Goal: Task Accomplishment & Management: Complete application form

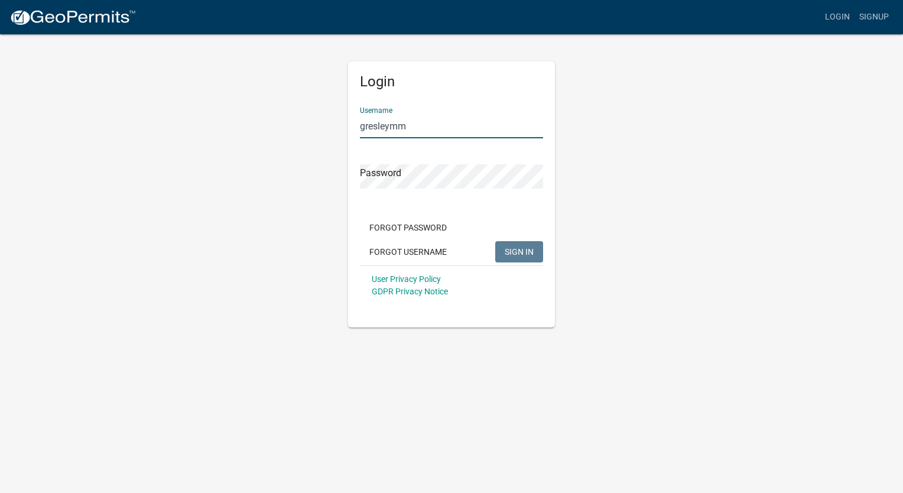
type input "gresleymm"
click at [495, 241] on button "SIGN IN" at bounding box center [519, 251] width 48 height 21
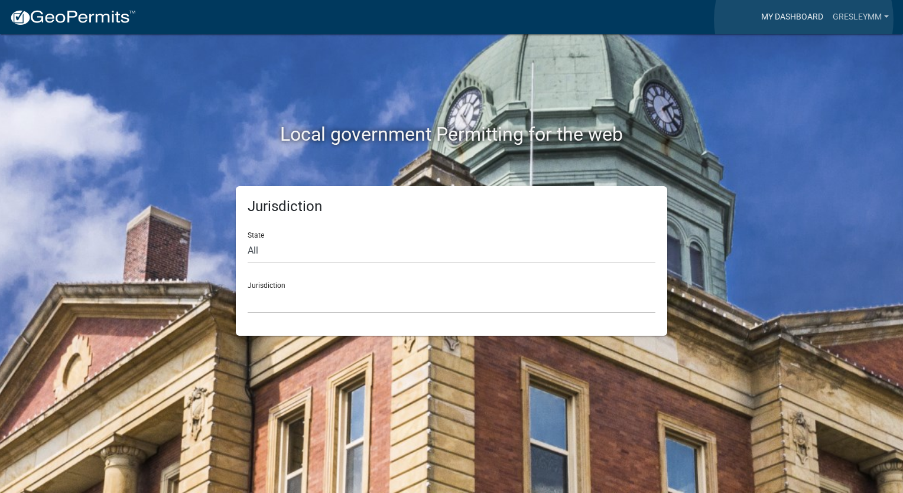
click at [804, 19] on link "My Dashboard" at bounding box center [791, 17] width 71 height 22
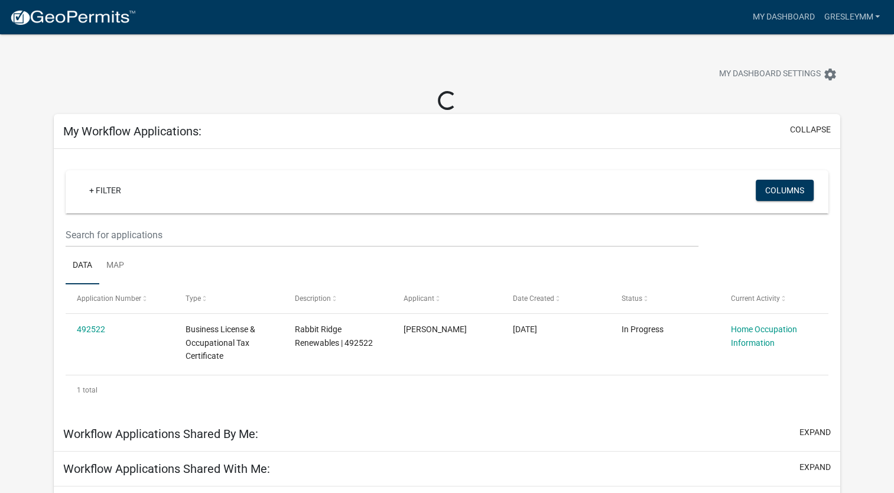
scroll to position [62, 0]
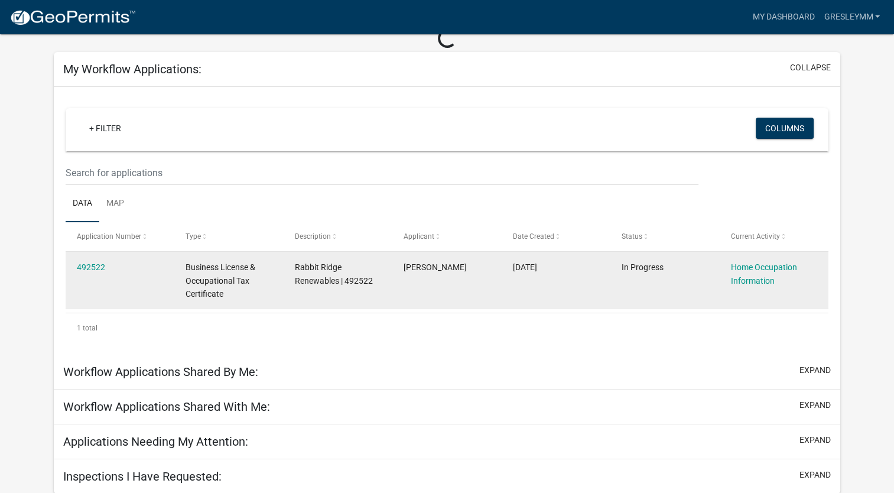
click at [663, 287] on datatable-body-cell "In Progress" at bounding box center [664, 280] width 109 height 57
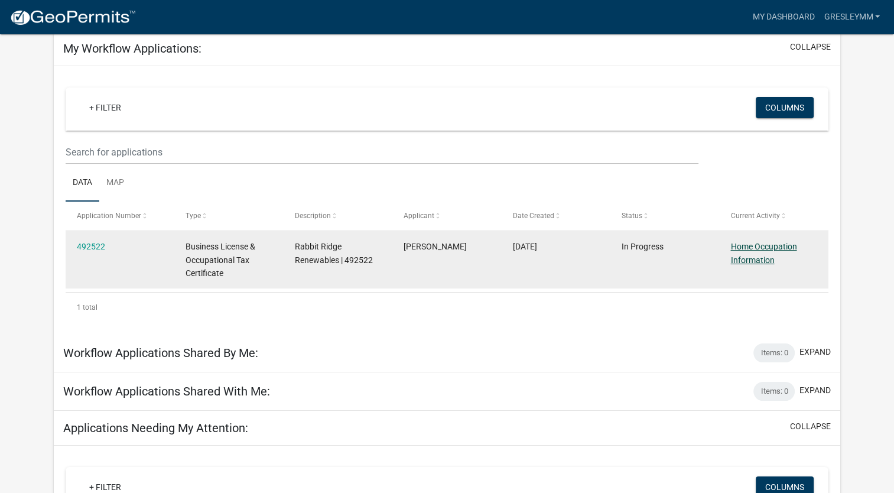
click at [767, 251] on link "Home Occupation Information" at bounding box center [763, 253] width 66 height 23
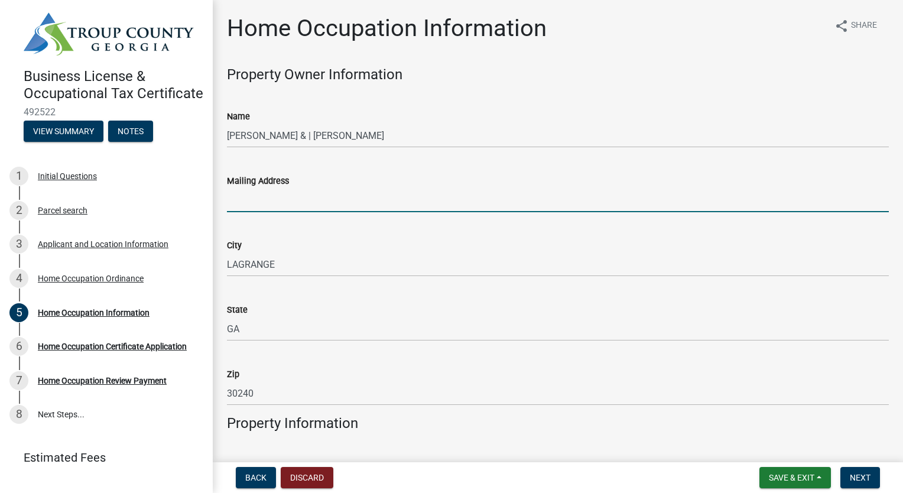
click at [512, 193] on input "Mailing Address" at bounding box center [558, 200] width 662 height 24
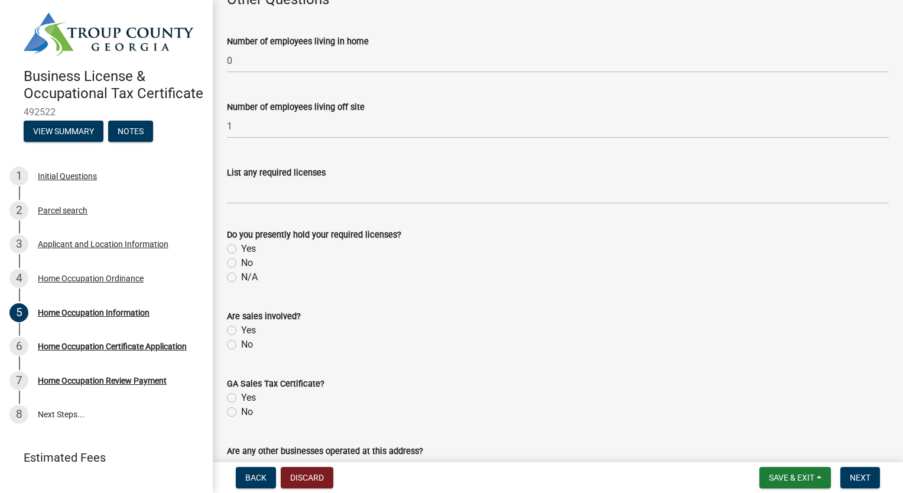
scroll to position [1971, 0]
type input "[STREET_ADDRESS][PERSON_NAME]"
click at [241, 274] on label "N/A" at bounding box center [249, 276] width 17 height 14
click at [241, 274] on input "N/A" at bounding box center [245, 273] width 8 height 8
radio input "true"
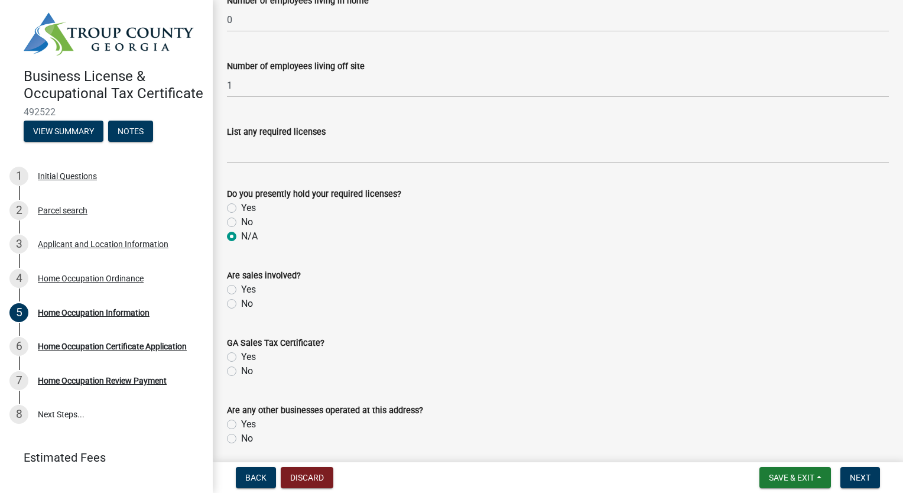
scroll to position [2014, 0]
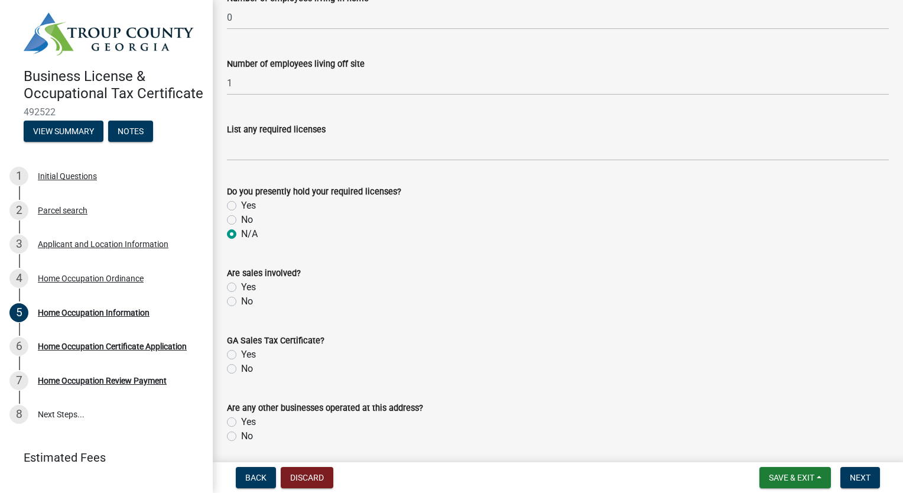
click at [241, 284] on label "Yes" at bounding box center [248, 287] width 15 height 14
click at [241, 284] on input "Yes" at bounding box center [245, 284] width 8 height 8
radio input "true"
click at [241, 352] on label "Yes" at bounding box center [248, 354] width 15 height 14
click at [241, 352] on input "Yes" at bounding box center [245, 351] width 8 height 8
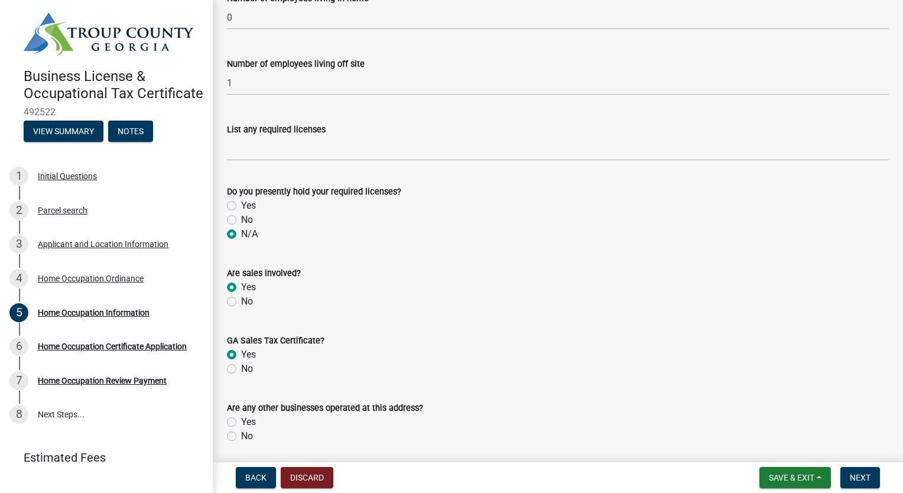
radio input "true"
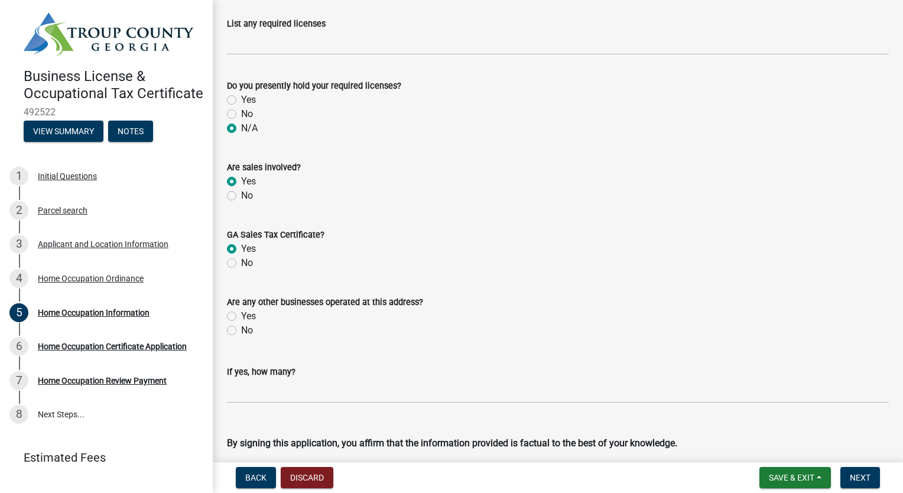
scroll to position [2120, 0]
click at [241, 330] on label "No" at bounding box center [247, 330] width 12 height 14
click at [241, 330] on input "No" at bounding box center [245, 327] width 8 height 8
radio input "true"
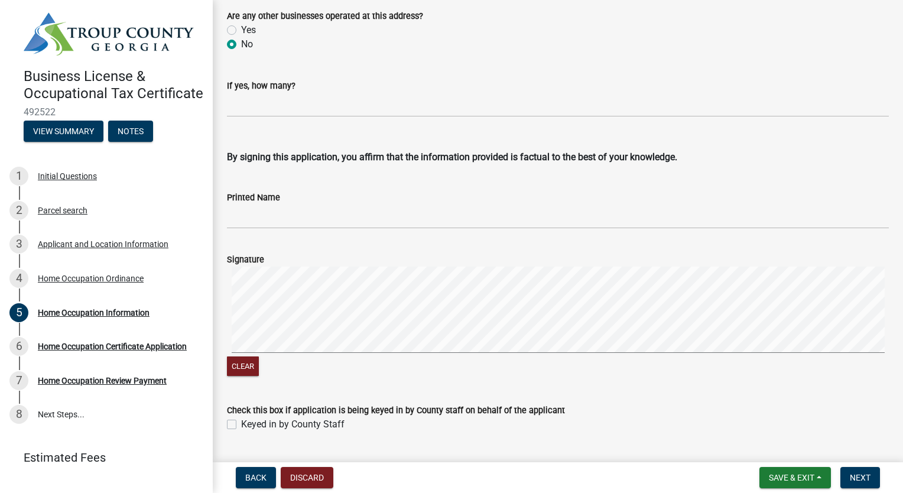
scroll to position [2406, 0]
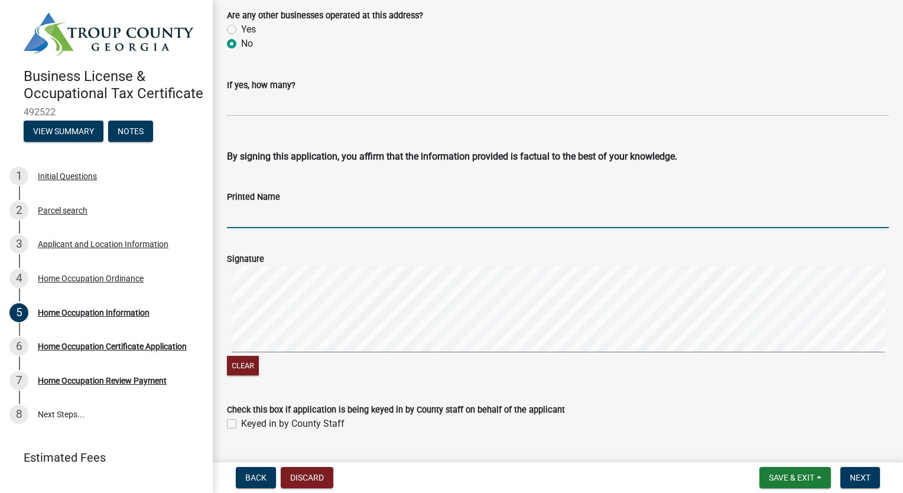
click at [431, 209] on input "Printed Name" at bounding box center [558, 216] width 662 height 24
type input "m"
type input "a"
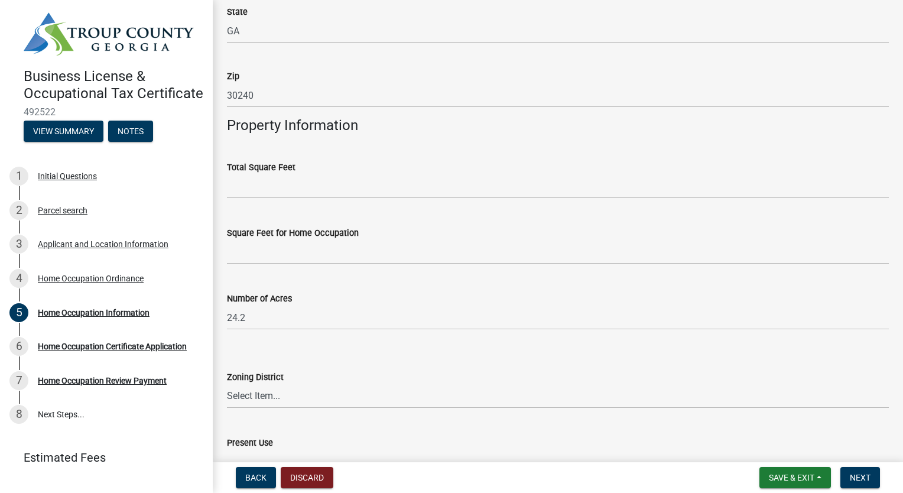
scroll to position [300, 0]
type input "[PERSON_NAME]"
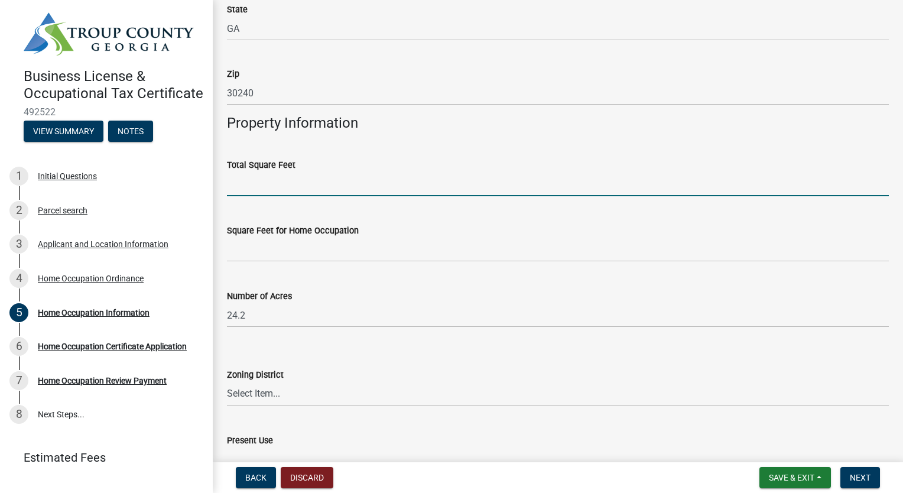
click at [444, 183] on input "text" at bounding box center [558, 184] width 662 height 24
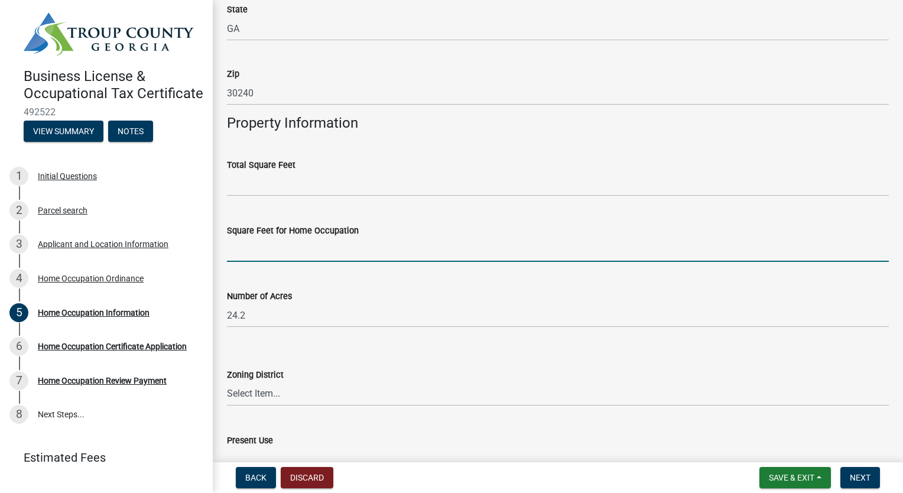
click at [437, 252] on input "text" at bounding box center [558, 250] width 662 height 24
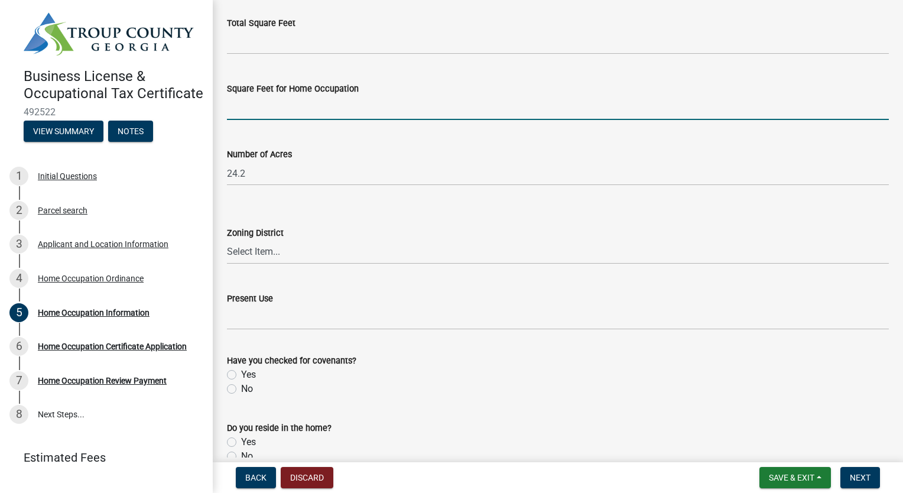
scroll to position [454, 0]
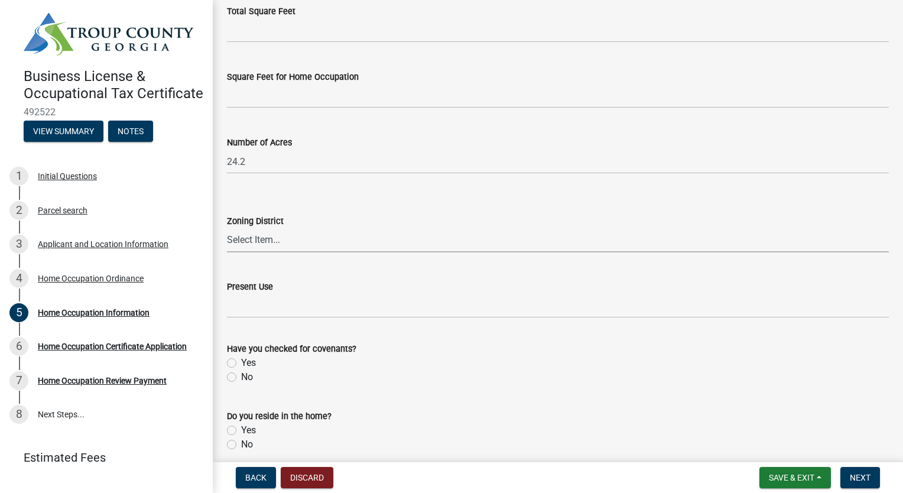
click at [331, 240] on select "Select Item... 01-AG 01-AGR 01-HC 01-HI 01-LI 01-LC 01-LR 01-SD-MH 01-SU-R 01-S…" at bounding box center [558, 240] width 662 height 24
click at [227, 228] on select "Select Item... 01-AG 01-AGR 01-HC 01-HI 01-LI 01-LC 01-LR 01-SD-MH 01-SU-R 01-S…" at bounding box center [558, 240] width 662 height 24
select select "3cd0ee33-8dc1-414d-bed4-d628d979b4e7"
click at [344, 304] on input "Present Use" at bounding box center [558, 306] width 662 height 24
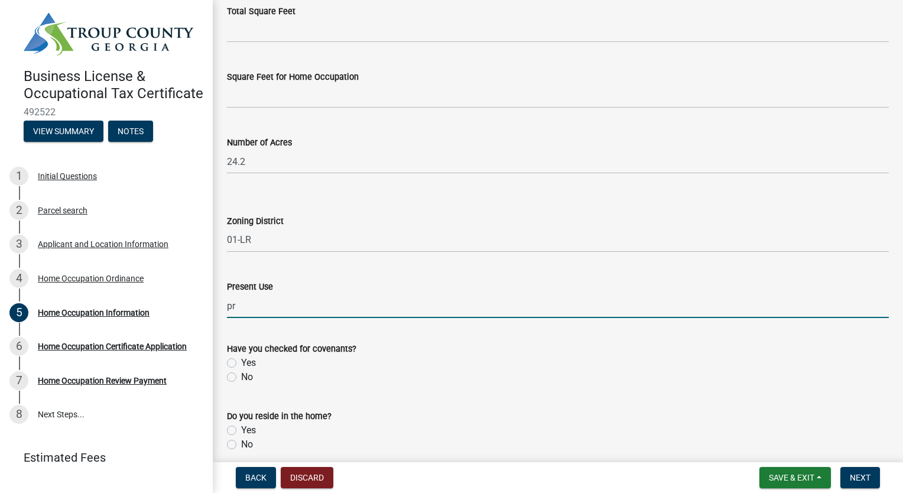
type input "p"
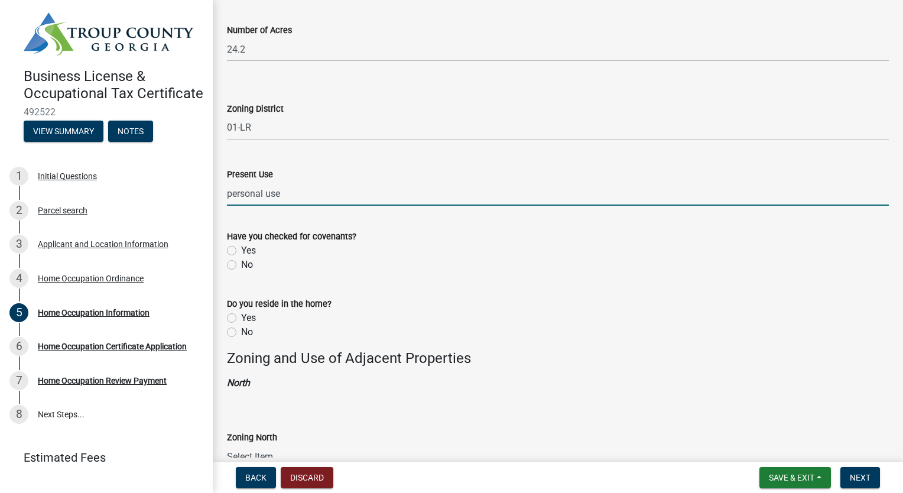
scroll to position [567, 0]
type input "personal use"
click at [241, 248] on label "Yes" at bounding box center [248, 250] width 15 height 14
click at [241, 248] on input "Yes" at bounding box center [245, 247] width 8 height 8
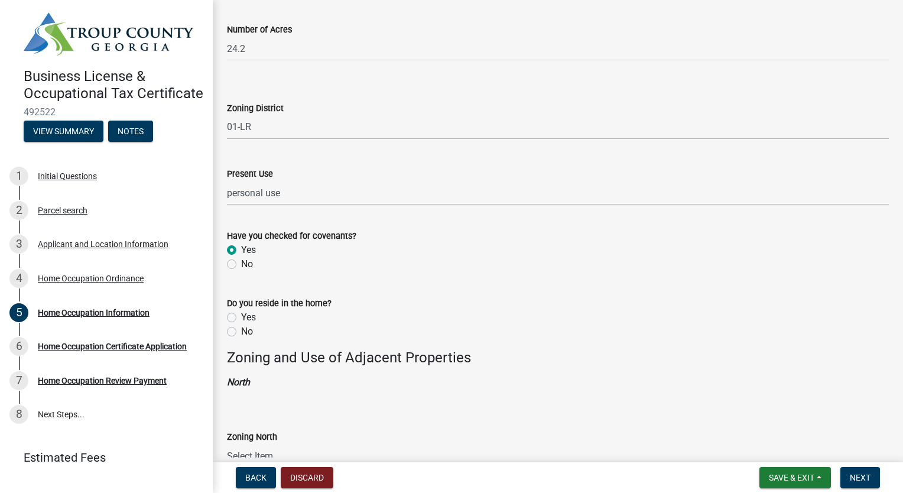
radio input "true"
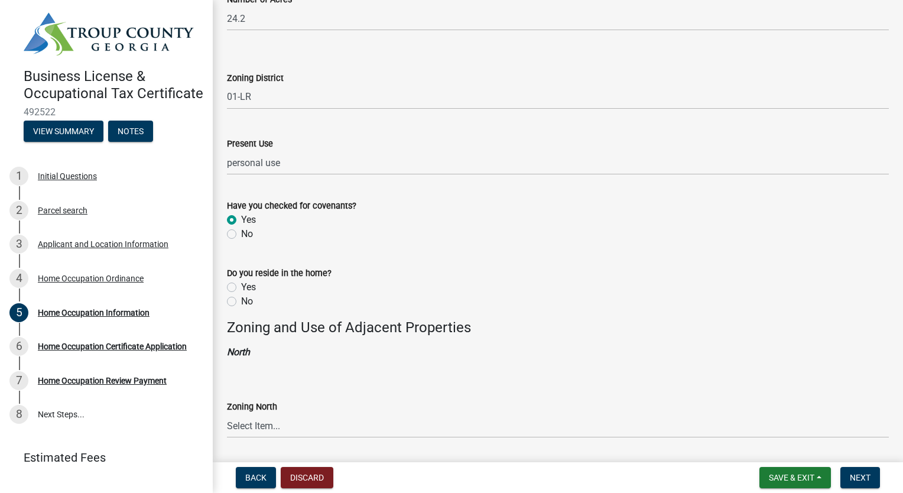
click at [241, 299] on label "No" at bounding box center [247, 301] width 12 height 14
click at [241, 299] on input "No" at bounding box center [245, 298] width 8 height 8
radio input "true"
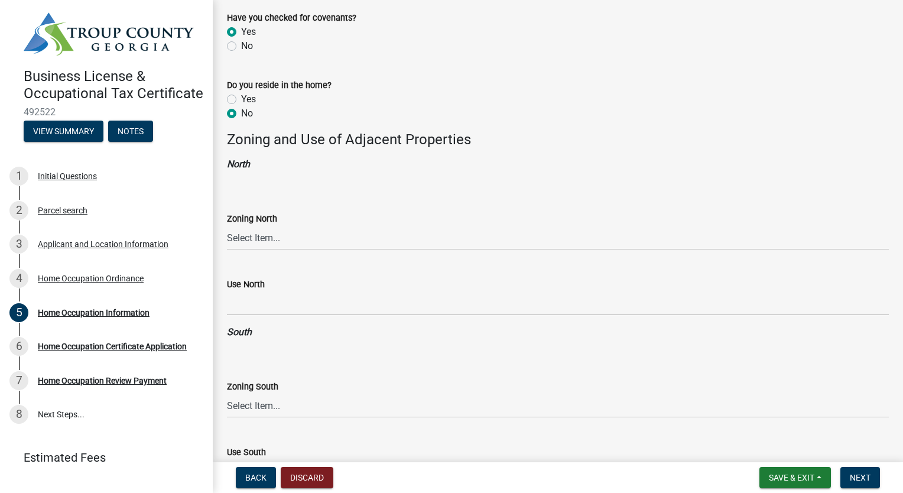
scroll to position [787, 0]
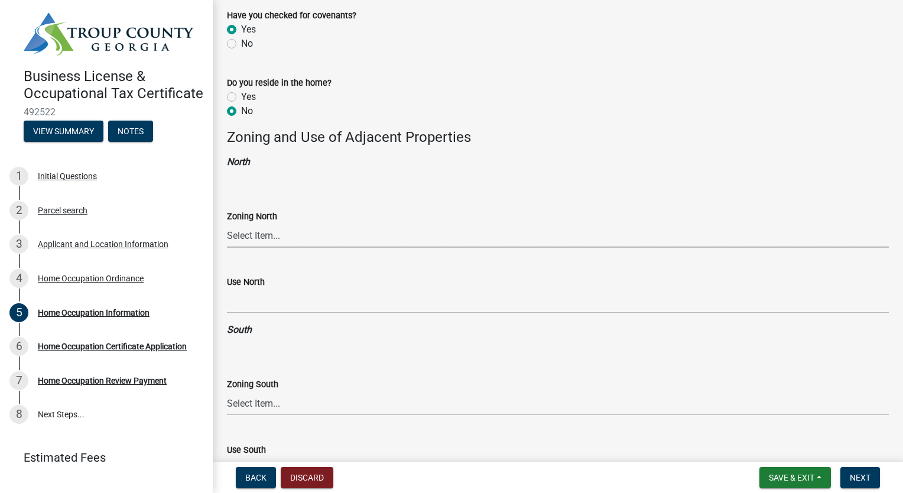
click at [420, 234] on select "Select Item... 01-AG 01-AGR 01-CRVP 01-GC 01-GI 01-LC 01-LR 01-LRR 01-MFR 01-MH…" at bounding box center [558, 235] width 662 height 24
